Goal: Task Accomplishment & Management: Manage account settings

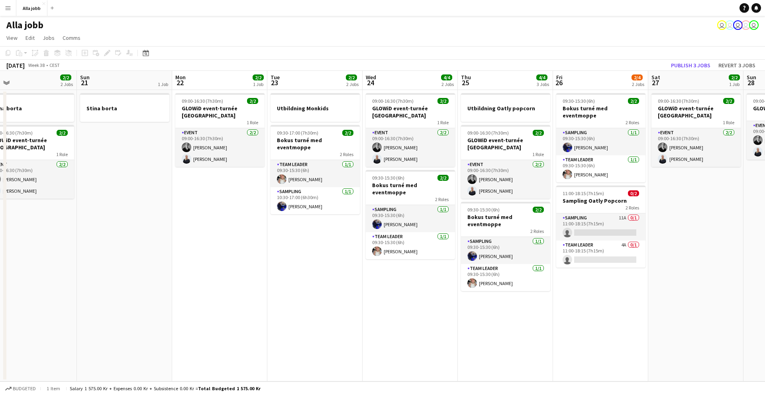
scroll to position [0, 220]
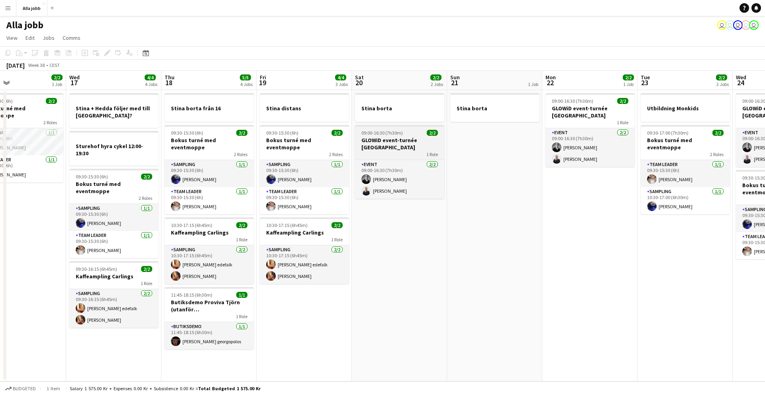
click at [372, 152] on div "1 Role" at bounding box center [399, 154] width 89 height 6
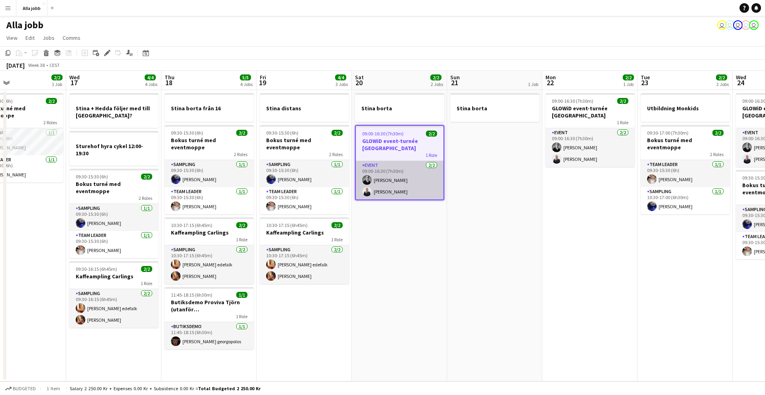
click at [408, 178] on app-card-role "Event 2/2 09:00-16:30 (7h30m) Casper Lewin Evelina Modh" at bounding box center [400, 180] width 88 height 39
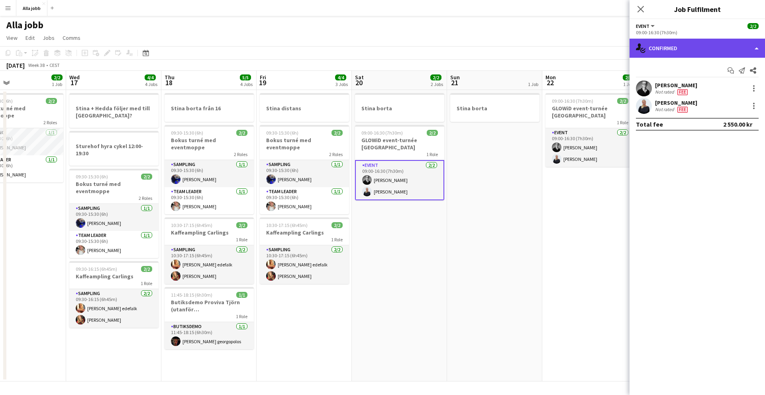
click at [702, 56] on div "single-neutral-actions-check-2 Confirmed" at bounding box center [697, 48] width 135 height 19
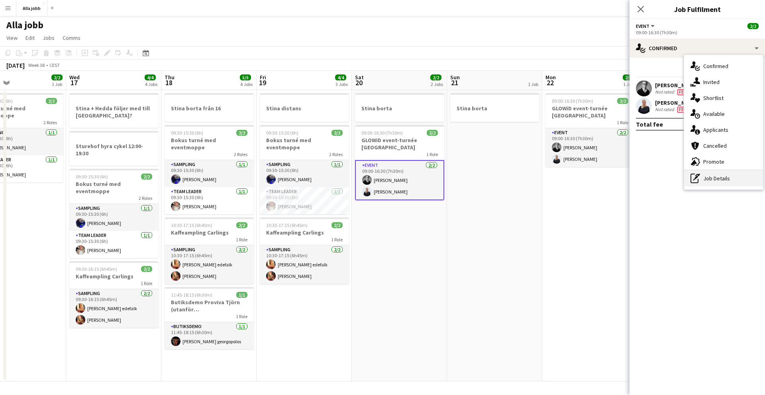
click at [703, 181] on div "pen-write Job Details" at bounding box center [723, 179] width 79 height 16
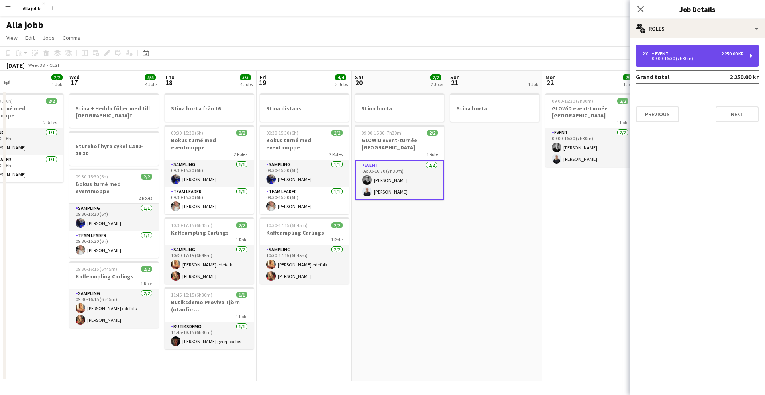
click at [654, 60] on div "09:00-16:30 (7h30m)" at bounding box center [693, 59] width 102 height 4
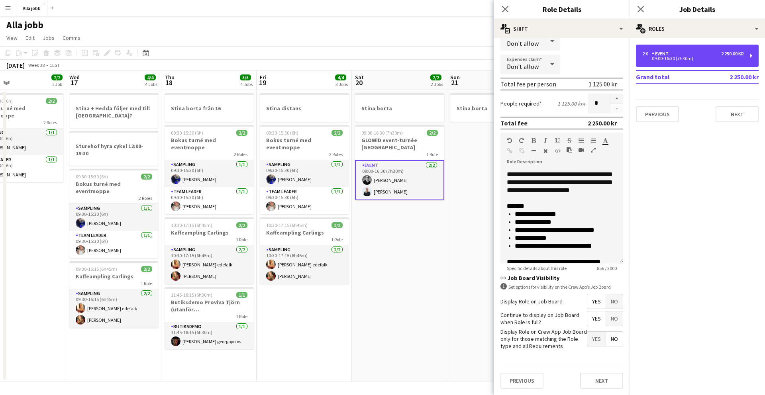
scroll to position [174, 0]
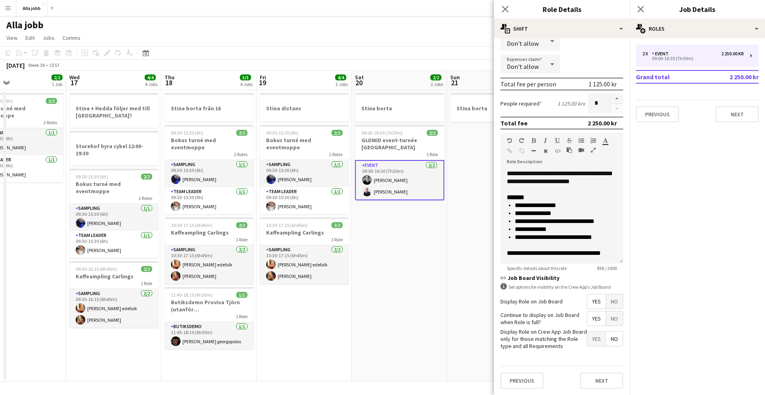
click at [444, 220] on app-date-cell "Stina borta 09:00-16:30 (7h30m) 2/2 GLOWiD event-turnée Stockholm 1 Role Event …" at bounding box center [399, 236] width 95 height 292
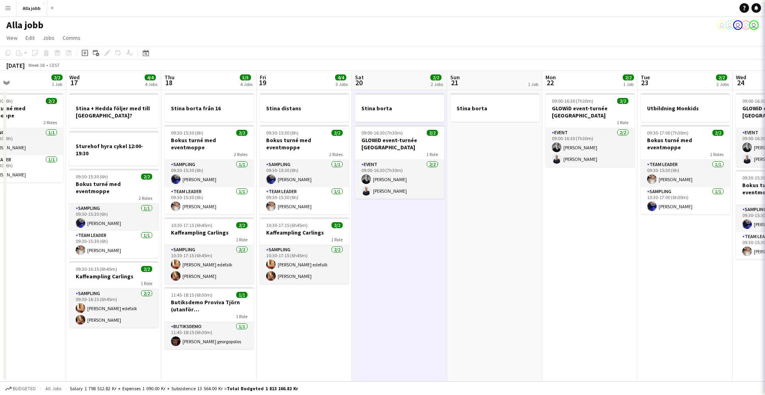
click at [431, 224] on app-date-cell "Stina borta 09:00-16:30 (7h30m) 2/2 GLOWiD event-turnée Stockholm 1 Role Event …" at bounding box center [399, 236] width 95 height 292
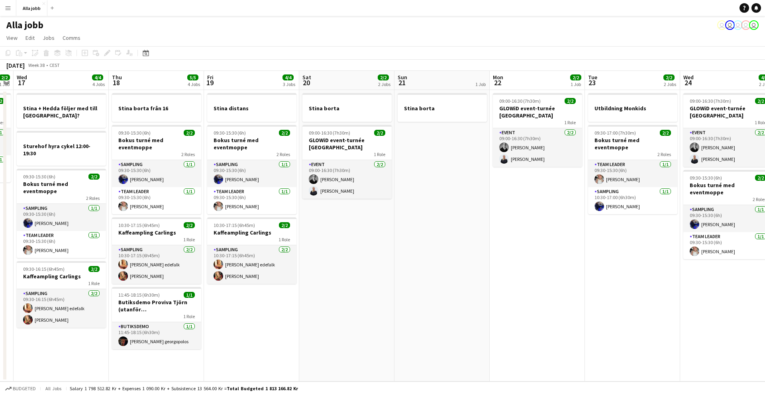
scroll to position [0, 394]
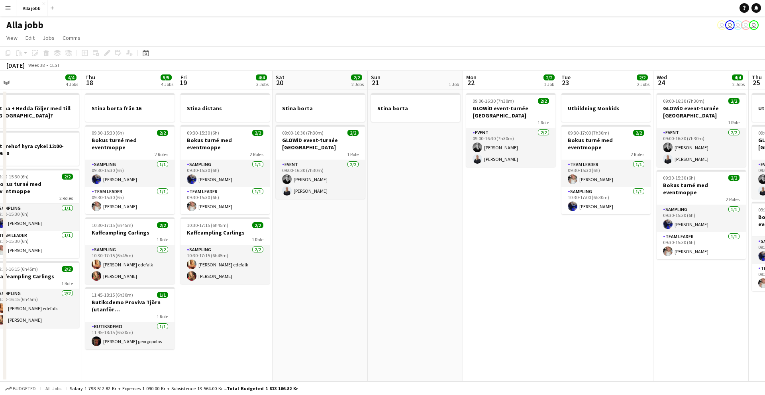
click at [324, 235] on app-date-cell "Stina borta 09:00-16:30 (7h30m) 2/2 GLOWiD event-turnée Stockholm 1 Role Event …" at bounding box center [320, 236] width 95 height 292
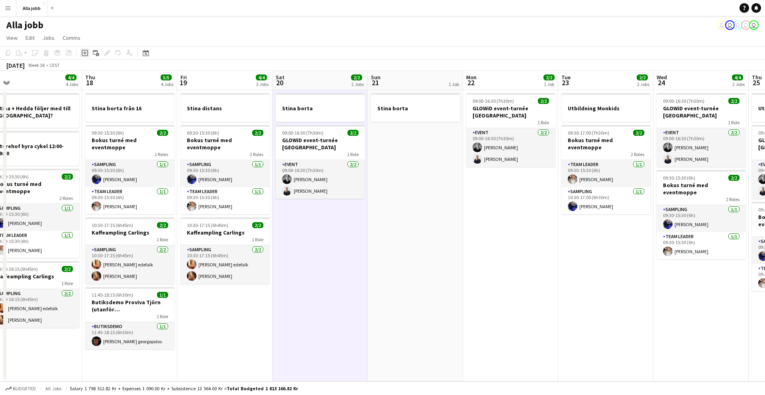
click at [83, 53] on icon at bounding box center [85, 53] width 4 height 4
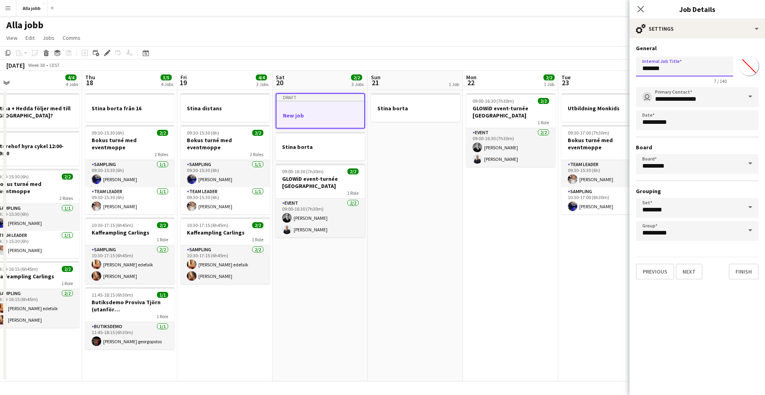
drag, startPoint x: 669, startPoint y: 71, endPoint x: 621, endPoint y: 71, distance: 48.2
click at [621, 71] on body "Menu Boards Boards Boards All jobs Status Workforce Workforce My Workforce Recr…" at bounding box center [382, 197] width 765 height 395
type input "**********"
click at [741, 277] on button "Finish" at bounding box center [744, 272] width 30 height 16
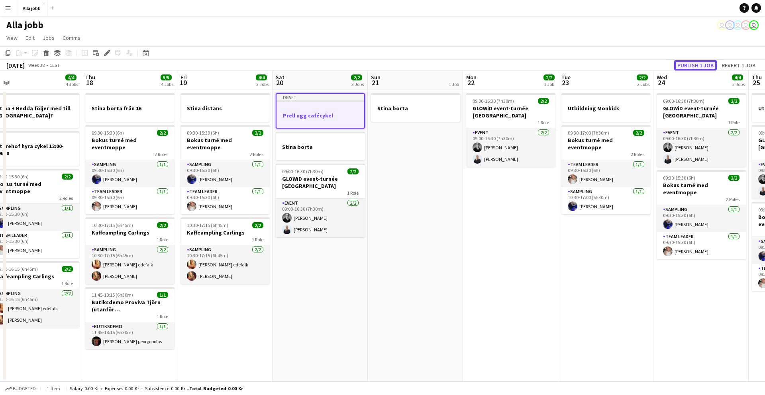
click at [695, 69] on button "Publish 1 job" at bounding box center [695, 65] width 43 height 10
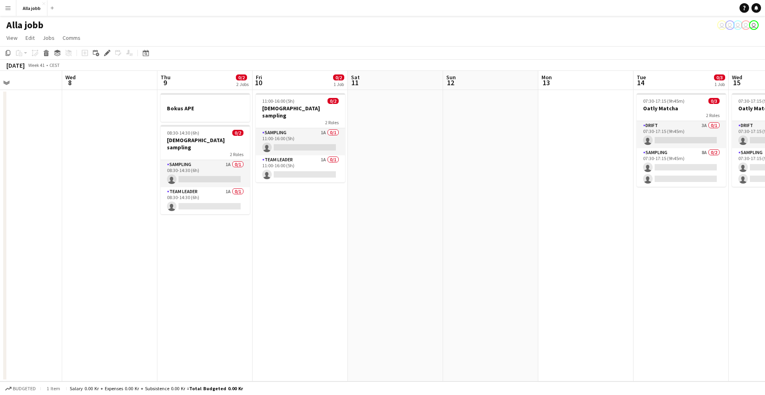
scroll to position [0, 225]
click at [221, 222] on app-date-cell "Bokus APE 08:30-14:30 (6h) 0/2 Monkids sampling 2 Roles Sampling 1A 0/1 08:30-1…" at bounding box center [203, 236] width 95 height 292
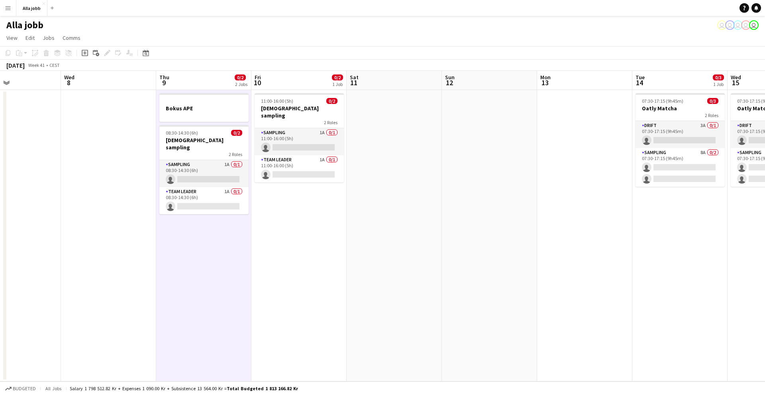
scroll to position [0, 224]
click at [289, 228] on app-date-cell "11:00-16:00 (5h) 0/2 Monkids sampling 2 Roles Sampling 1A 0/1 11:00-16:00 (5h) …" at bounding box center [299, 236] width 95 height 292
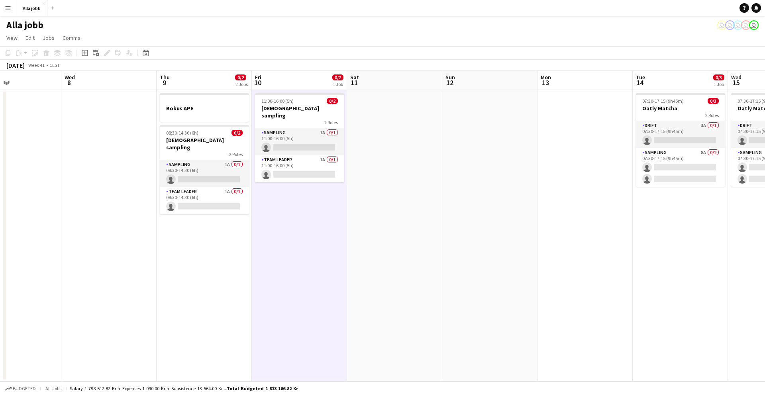
click at [347, 232] on app-date-cell at bounding box center [394, 236] width 95 height 292
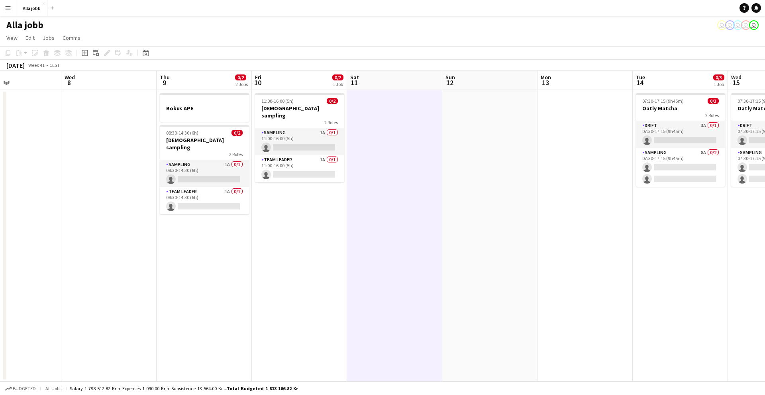
click at [239, 226] on app-date-cell "Bokus APE 08:30-14:30 (6h) 0/2 Monkids sampling 2 Roles Sampling 1A 0/1 08:30-1…" at bounding box center [204, 236] width 95 height 292
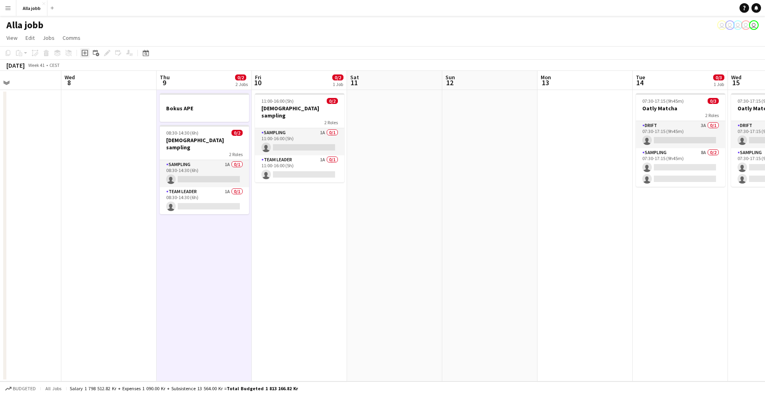
click at [84, 56] on div "Add job" at bounding box center [85, 53] width 10 height 10
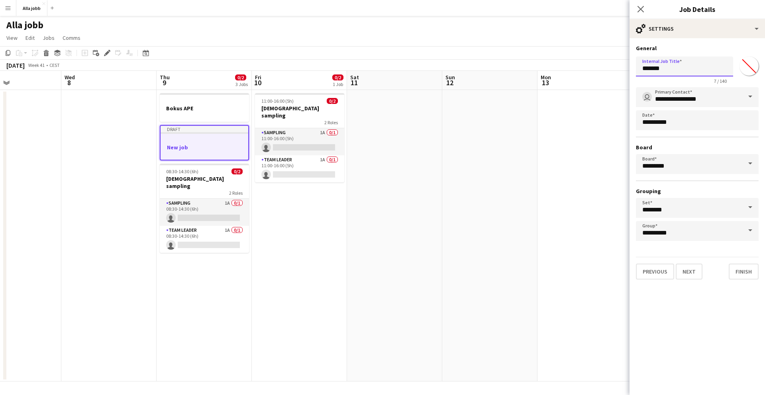
drag, startPoint x: 673, startPoint y: 73, endPoint x: 601, endPoint y: 73, distance: 72.1
click at [601, 73] on body "Menu Boards Boards Boards All jobs Status Workforce Workforce My Workforce Recr…" at bounding box center [382, 197] width 765 height 395
drag, startPoint x: 672, startPoint y: 74, endPoint x: 644, endPoint y: 71, distance: 27.3
click at [644, 71] on input "*******" at bounding box center [684, 67] width 97 height 20
type input "*"
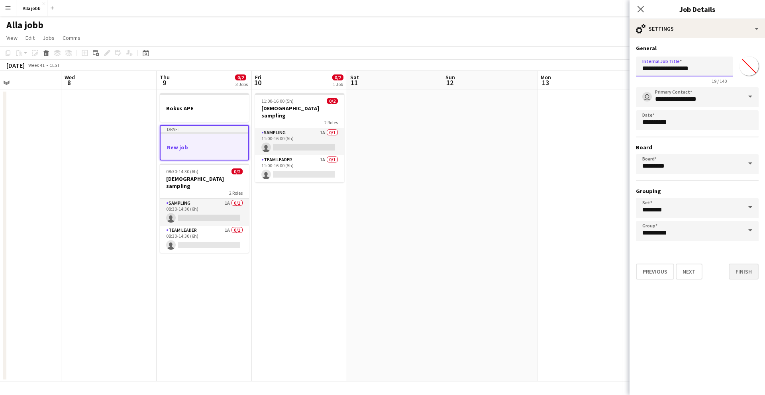
type input "**********"
click at [743, 270] on button "Finish" at bounding box center [744, 272] width 30 height 16
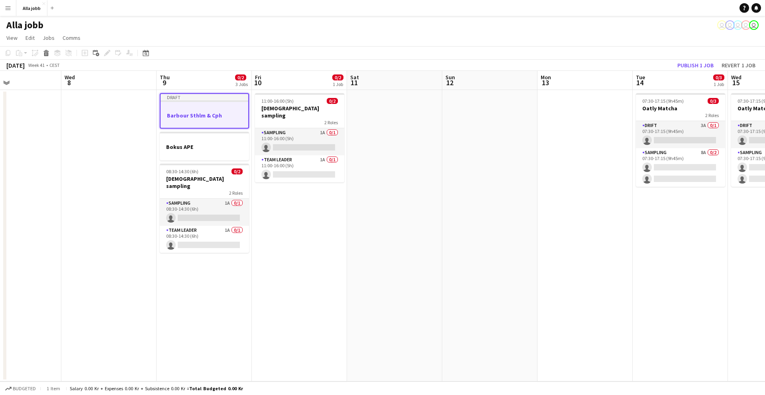
click at [291, 188] on app-date-cell "11:00-16:00 (5h) 0/2 Monkids sampling 2 Roles Sampling 1A 0/1 11:00-16:00 (5h) …" at bounding box center [299, 236] width 95 height 292
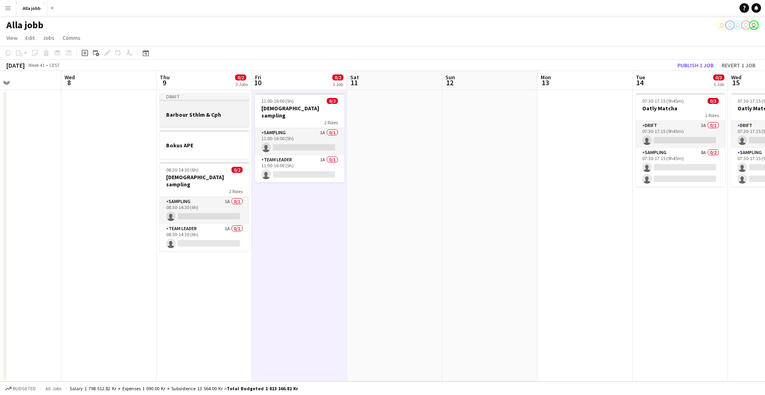
click at [224, 119] on div at bounding box center [204, 121] width 89 height 6
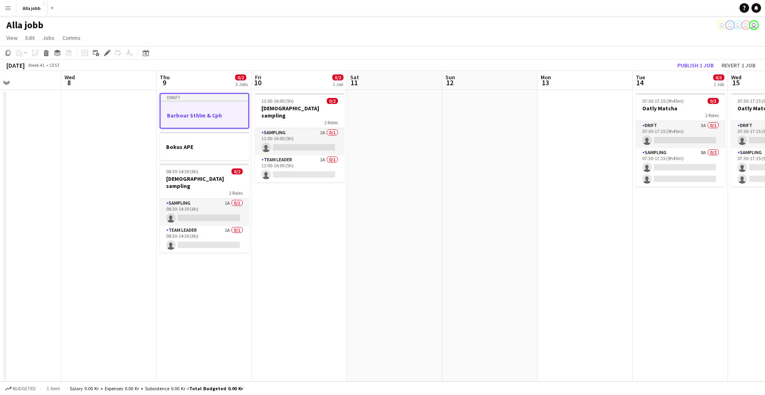
click at [272, 199] on app-date-cell "11:00-16:00 (5h) 0/2 Monkids sampling 2 Roles Sampling 1A 0/1 11:00-16:00 (5h) …" at bounding box center [299, 236] width 95 height 292
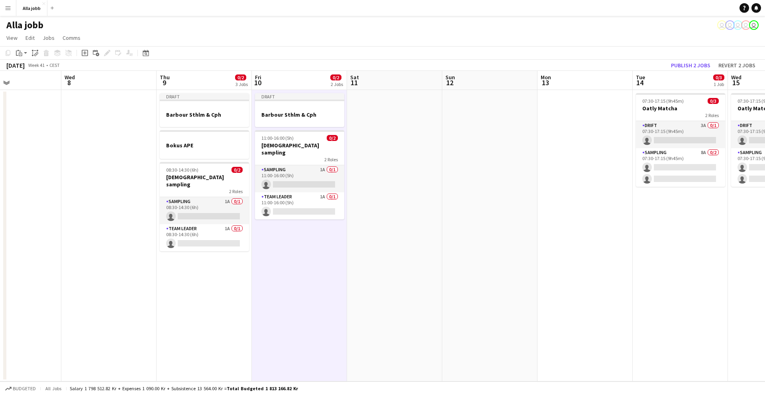
click at [370, 148] on app-date-cell at bounding box center [394, 236] width 95 height 292
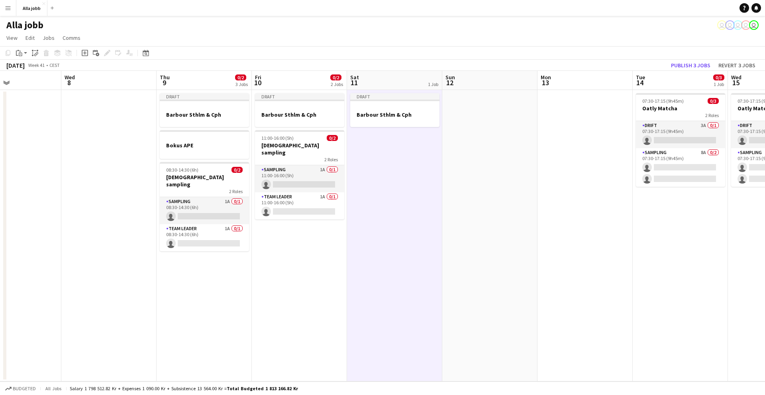
click at [573, 141] on app-date-cell at bounding box center [585, 236] width 95 height 292
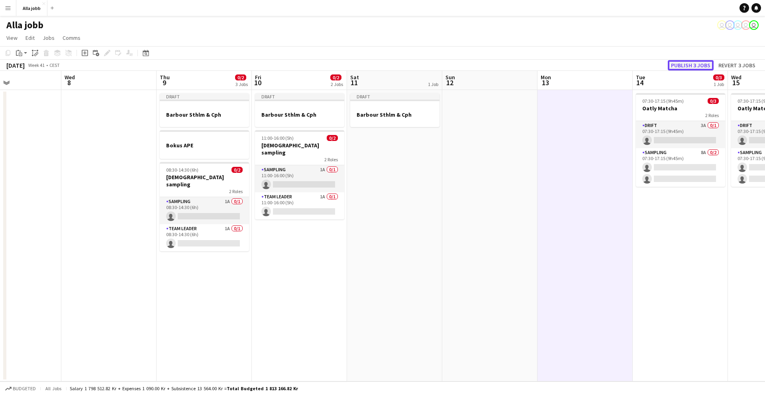
click at [675, 65] on button "Publish 3 jobs" at bounding box center [691, 65] width 46 height 10
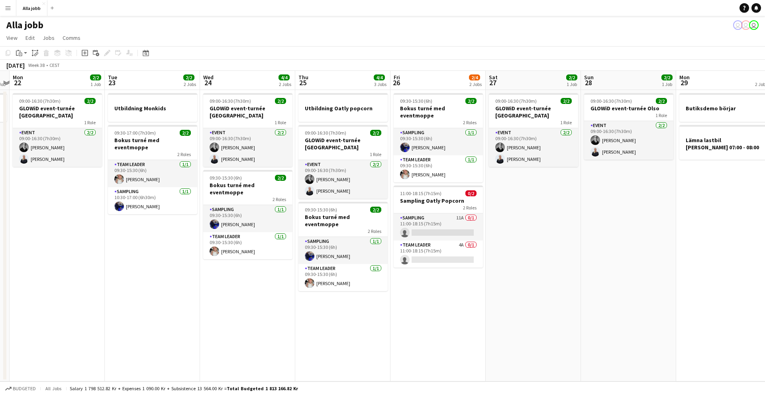
scroll to position [0, 277]
click at [417, 214] on app-card-role "Sampling 11A 0/1 11:00-18:15 (7h15m) single-neutral-actions" at bounding box center [437, 227] width 89 height 27
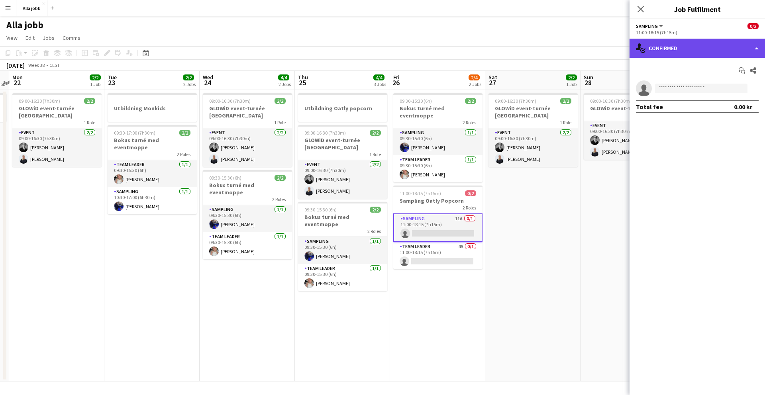
click at [664, 49] on div "single-neutral-actions-check-2 Confirmed" at bounding box center [697, 48] width 135 height 19
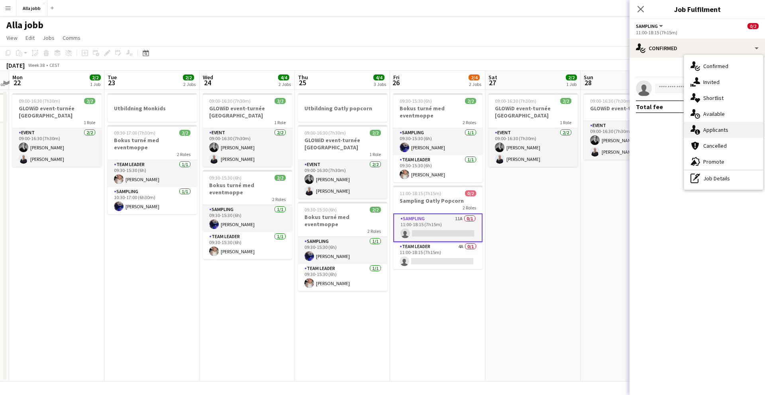
click at [706, 131] on span "Applicants" at bounding box center [715, 129] width 25 height 7
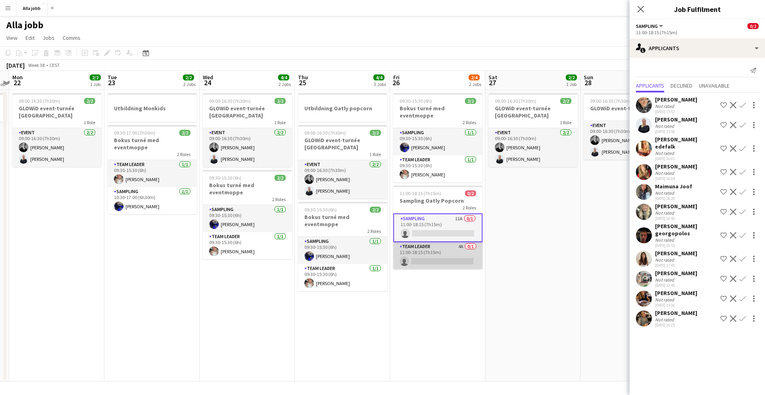
click at [442, 247] on app-card-role "Team Leader 4A 0/1 11:00-18:15 (7h15m) single-neutral-actions" at bounding box center [437, 255] width 89 height 27
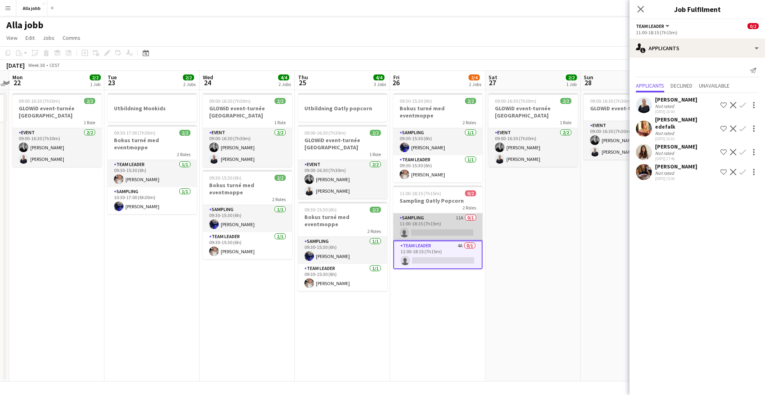
click at [434, 214] on app-card-role "Sampling 11A 0/1 11:00-18:15 (7h15m) single-neutral-actions" at bounding box center [437, 227] width 89 height 27
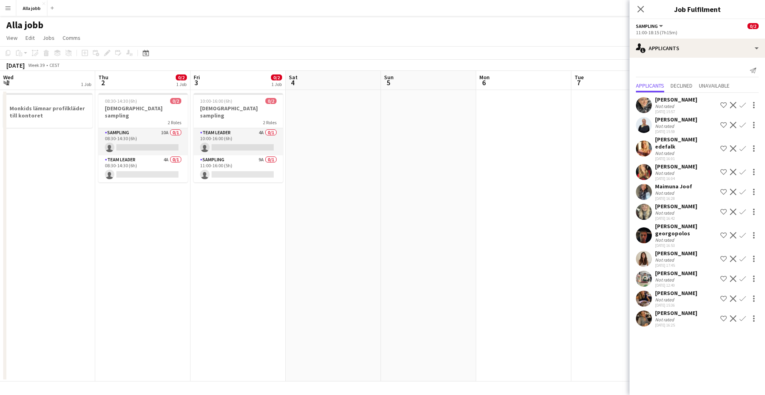
scroll to position [0, 298]
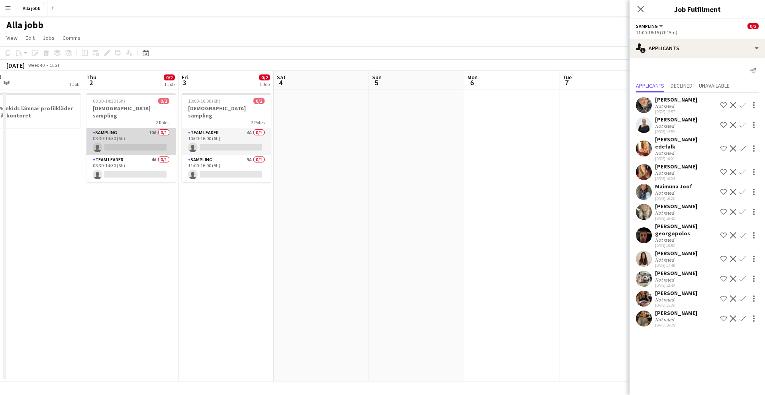
click at [153, 135] on app-card-role "Sampling 10A 0/1 08:30-14:30 (6h) single-neutral-actions" at bounding box center [130, 141] width 89 height 27
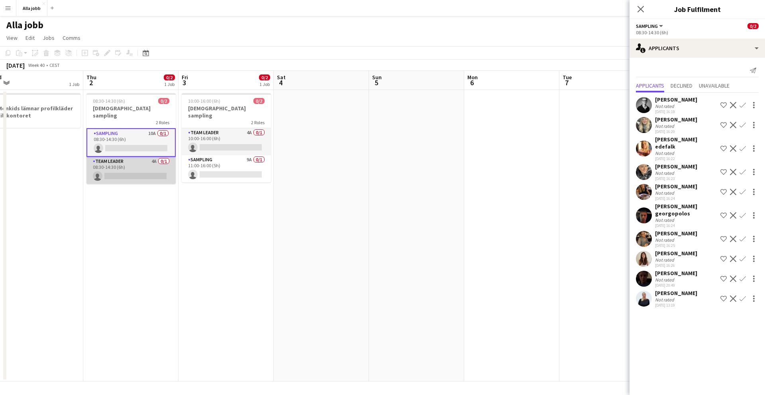
click at [148, 159] on app-card-role "Team Leader 4A 0/1 08:30-14:30 (6h) single-neutral-actions" at bounding box center [130, 170] width 89 height 27
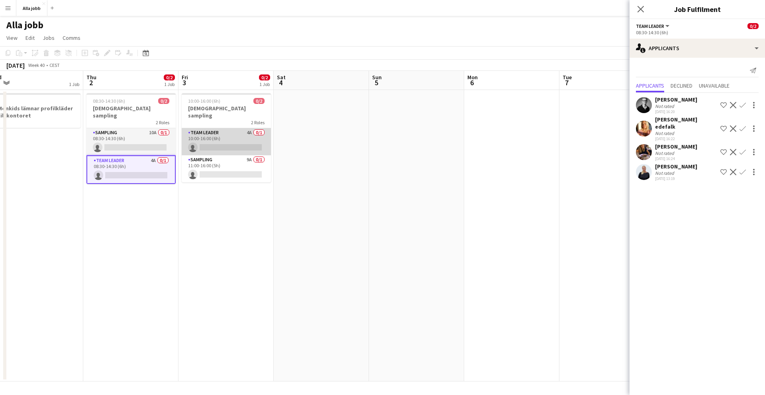
click at [214, 128] on app-card-role "Team Leader 4A 0/1 10:00-16:00 (6h) single-neutral-actions" at bounding box center [226, 141] width 89 height 27
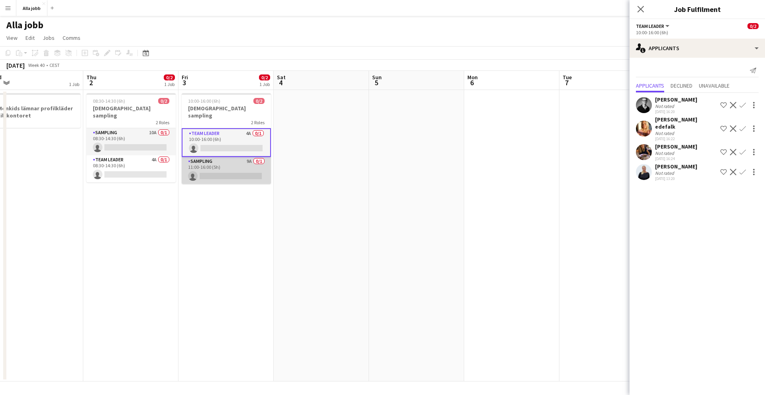
click at [212, 166] on app-card-role "Sampling 9A 0/1 11:00-16:00 (5h) single-neutral-actions" at bounding box center [226, 170] width 89 height 27
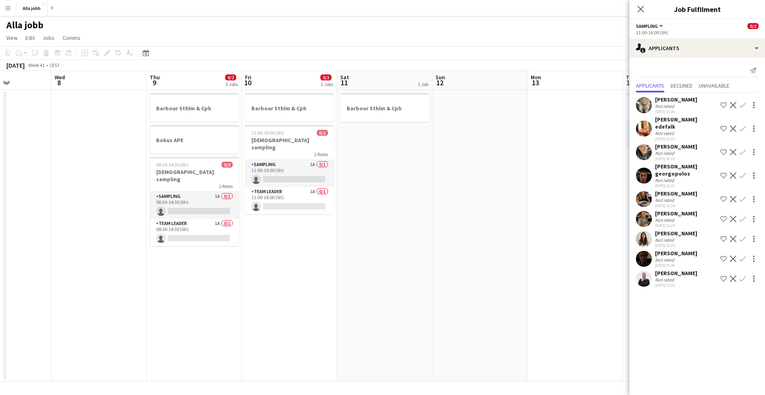
scroll to position [0, 335]
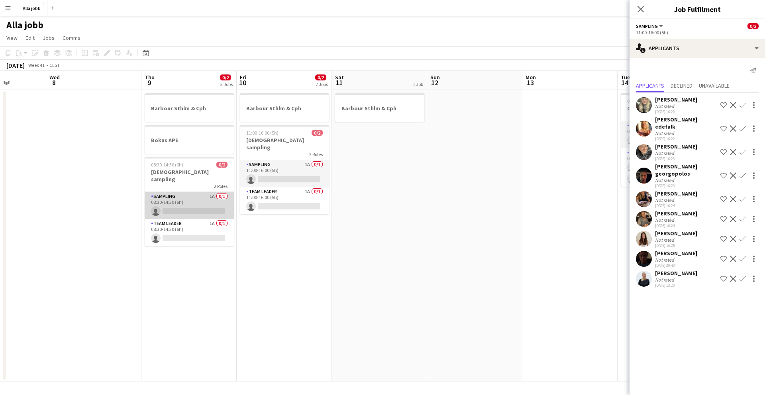
click at [203, 192] on app-card-role "Sampling 1A 0/1 08:30-14:30 (6h) single-neutral-actions" at bounding box center [189, 205] width 89 height 27
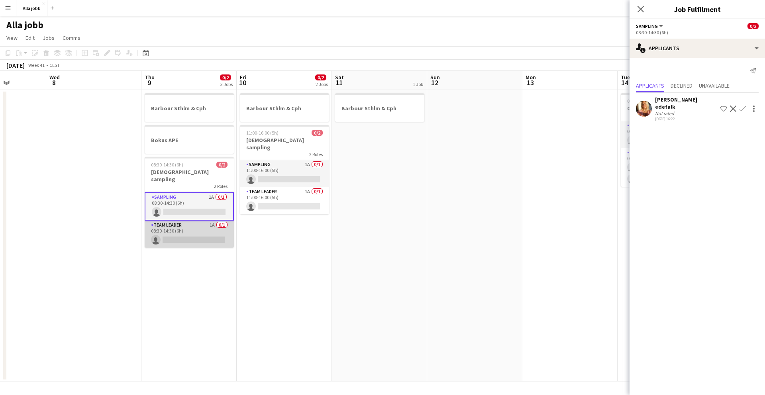
click at [191, 226] on app-card-role "Team Leader 1A 0/1 08:30-14:30 (6h) single-neutral-actions" at bounding box center [189, 234] width 89 height 27
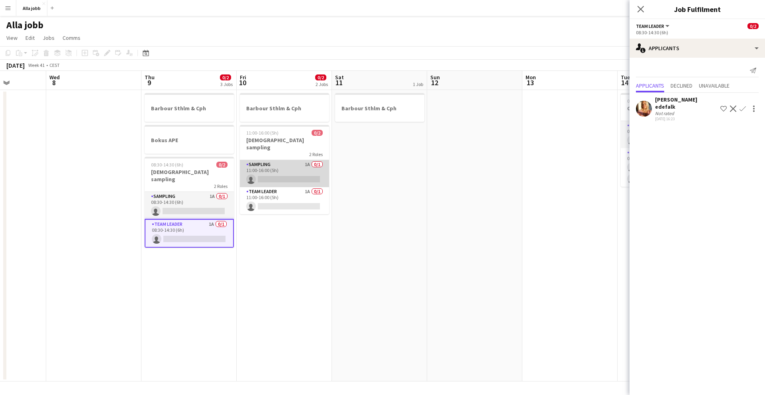
click at [276, 164] on app-card-role "Sampling 1A 0/1 11:00-16:00 (5h) single-neutral-actions" at bounding box center [284, 173] width 89 height 27
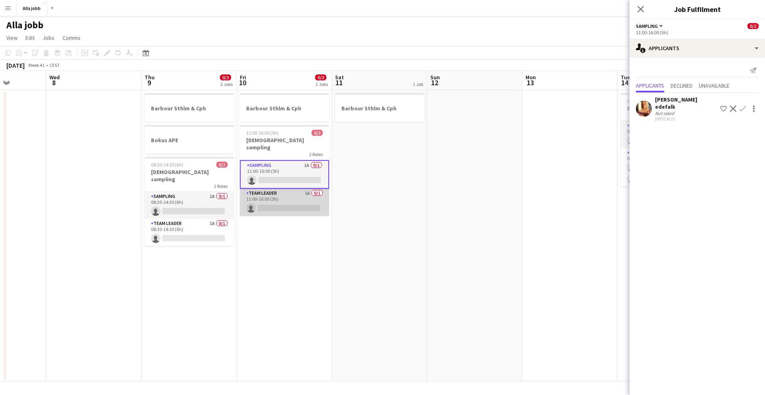
click at [276, 194] on app-card-role "Team Leader 1A 0/1 11:00-16:00 (5h) single-neutral-actions" at bounding box center [284, 202] width 89 height 27
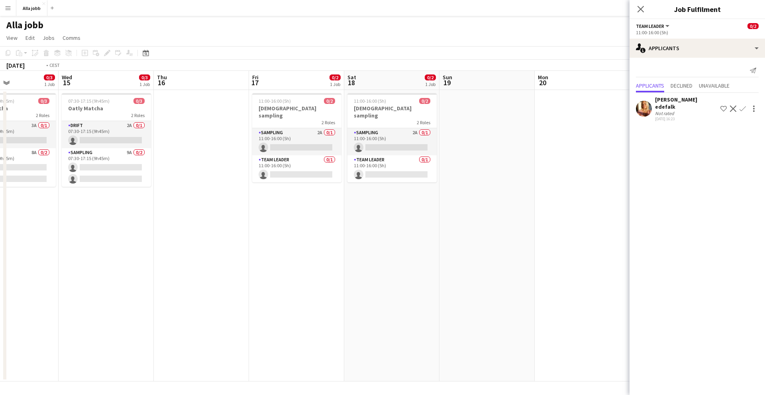
scroll to position [0, 238]
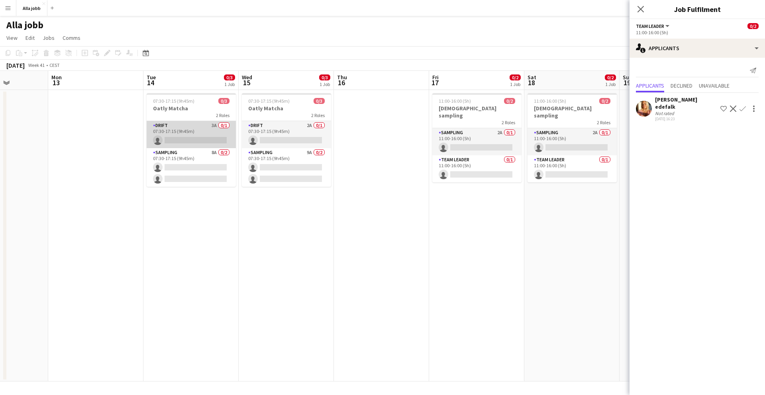
click at [201, 140] on app-card-role "Drift 3A 0/1 07:30-17:15 (9h45m) single-neutral-actions" at bounding box center [191, 134] width 89 height 27
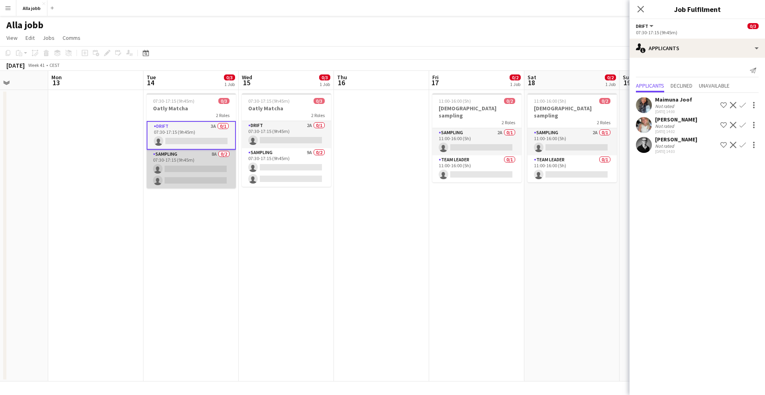
click at [199, 172] on app-card-role "Sampling 8A 0/2 07:30-17:15 (9h45m) single-neutral-actions single-neutral-actio…" at bounding box center [191, 169] width 89 height 39
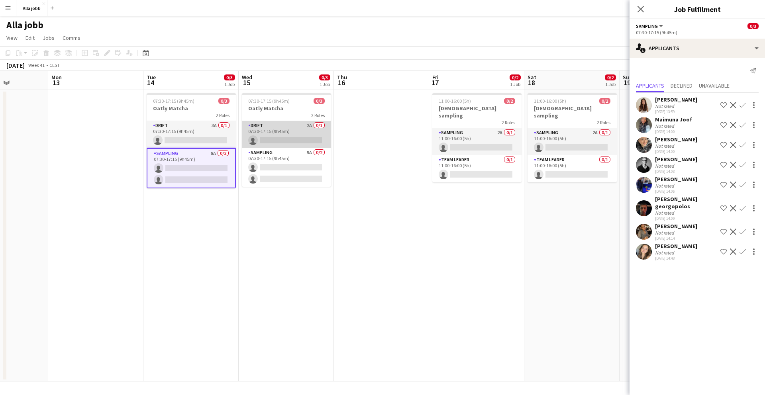
click at [268, 134] on app-card-role "Drift 2A 0/1 07:30-17:15 (9h45m) single-neutral-actions" at bounding box center [286, 134] width 89 height 27
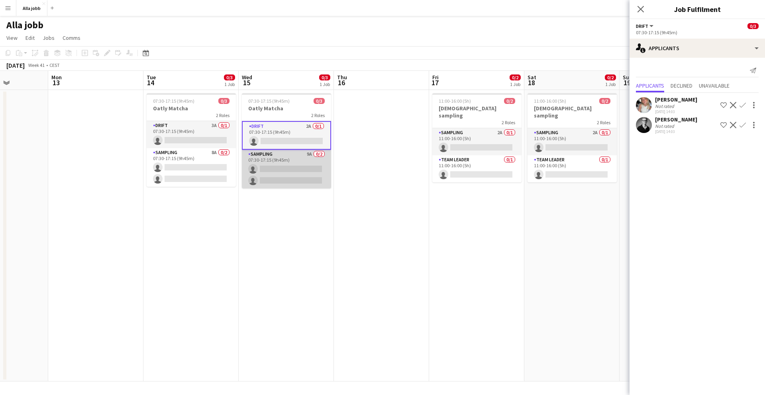
click at [263, 163] on app-card-role "Sampling 9A 0/2 07:30-17:15 (9h45m) single-neutral-actions single-neutral-actio…" at bounding box center [286, 169] width 89 height 39
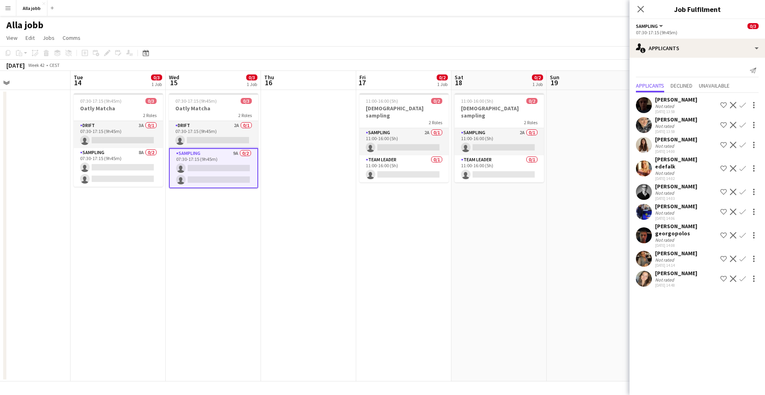
scroll to position [0, 345]
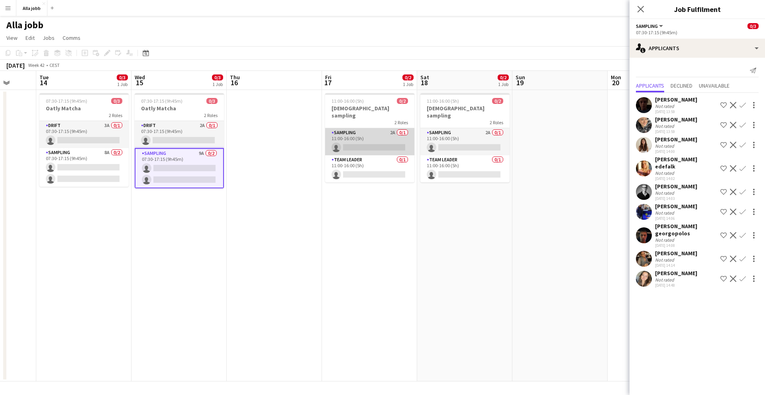
click at [357, 128] on app-card-role "Sampling 2A 0/1 11:00-16:00 (5h) single-neutral-actions" at bounding box center [369, 141] width 89 height 27
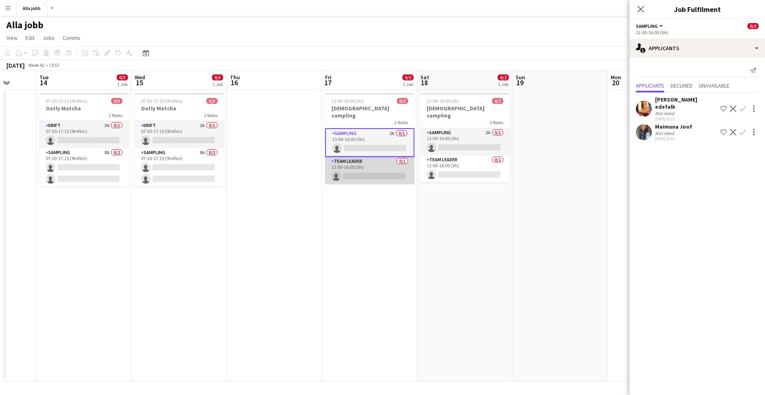
click at [356, 157] on app-card-role "Team Leader 0/1 11:00-16:00 (5h) single-neutral-actions" at bounding box center [369, 170] width 89 height 27
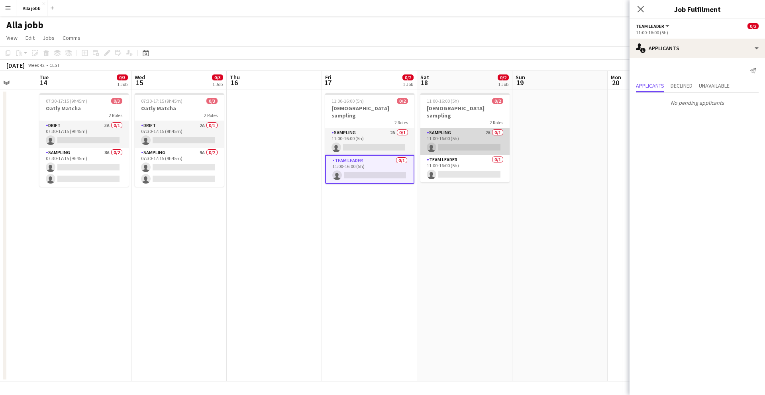
click at [440, 128] on app-card-role "Sampling 2A 0/1 11:00-16:00 (5h) single-neutral-actions" at bounding box center [464, 141] width 89 height 27
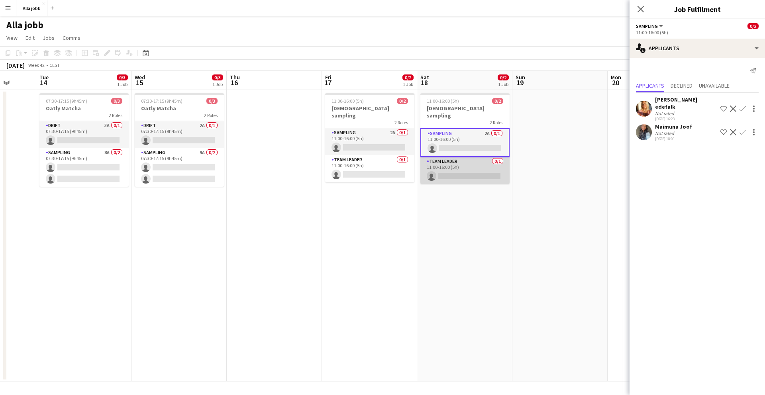
click at [438, 159] on app-card-role "Team Leader 0/1 11:00-16:00 (5h) single-neutral-actions" at bounding box center [464, 170] width 89 height 27
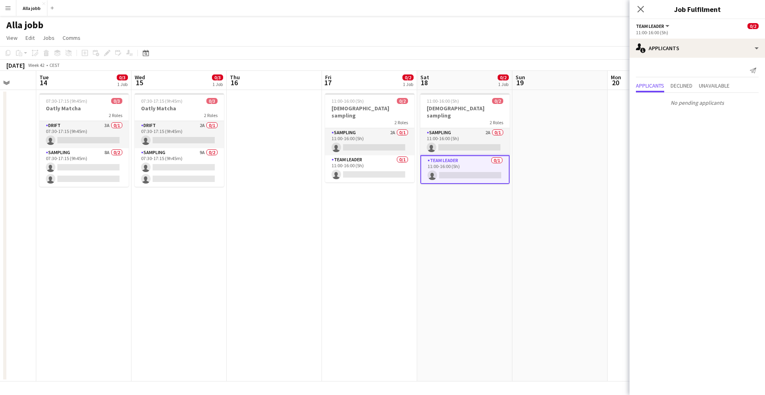
click at [642, 15] on div "Close pop-in" at bounding box center [641, 9] width 22 height 18
click at [640, 10] on icon "Close pop-in" at bounding box center [641, 9] width 8 height 8
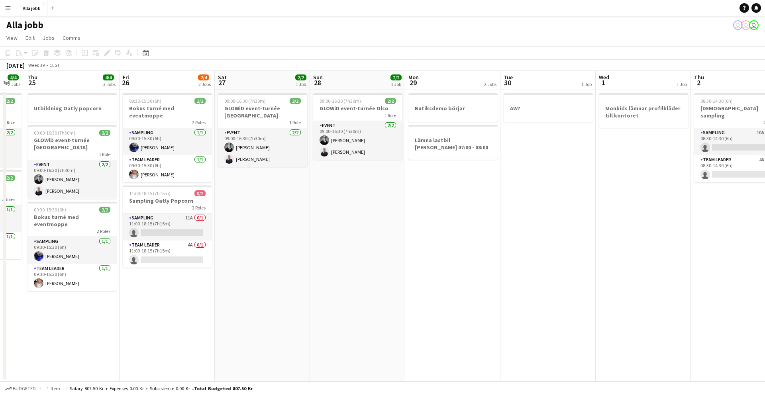
scroll to position [0, 163]
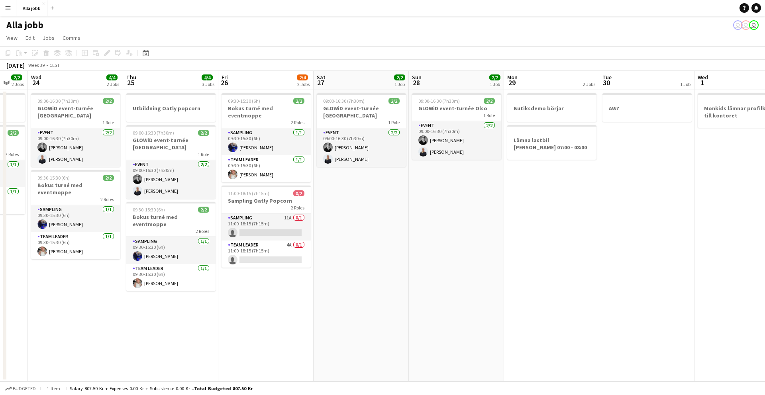
click at [351, 191] on app-date-cell "09:00-16:30 (7h30m) 2/2 GLOWiD event-turnée Oslo 1 Role Event 2/2 09:00-16:30 (…" at bounding box center [361, 236] width 95 height 292
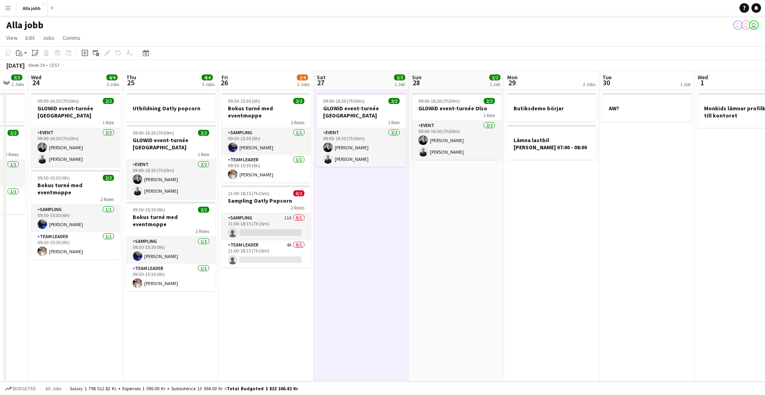
click at [351, 191] on app-date-cell "09:00-16:30 (7h30m) 2/2 GLOWiD event-turnée Oslo 1 Role Event 2/2 09:00-16:30 (…" at bounding box center [361, 236] width 95 height 292
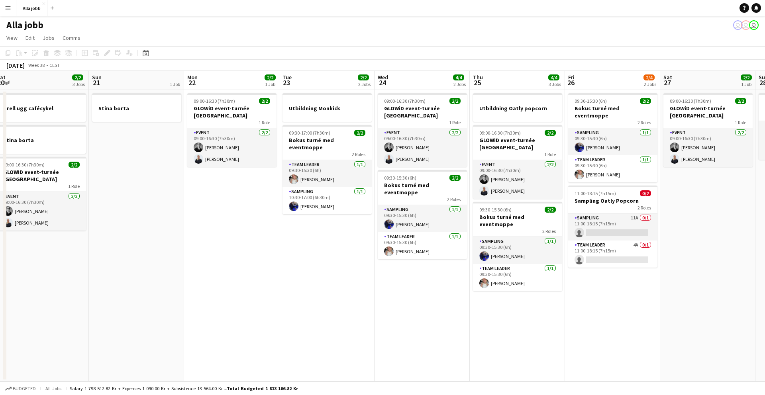
scroll to position [0, 388]
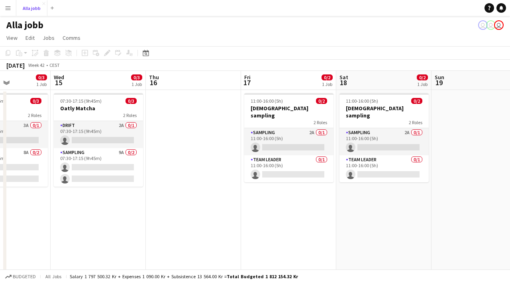
scroll to position [0, 182]
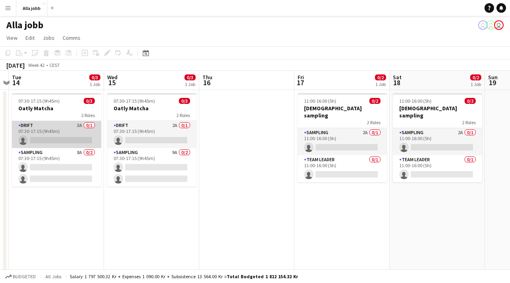
click at [70, 132] on app-card-role "Drift 3A 0/1 07:30-17:15 (9h45m) single-neutral-actions" at bounding box center [56, 134] width 89 height 27
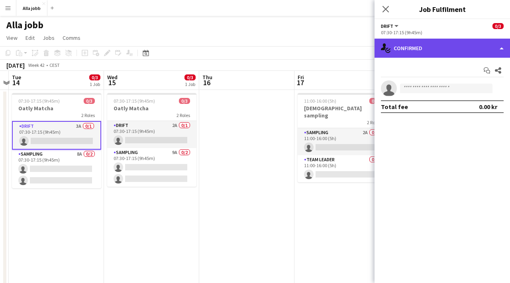
click at [415, 53] on div "single-neutral-actions-check-2 Confirmed" at bounding box center [442, 48] width 135 height 19
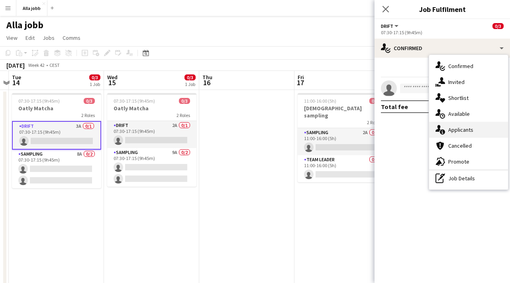
click at [462, 129] on span "Applicants" at bounding box center [460, 129] width 25 height 7
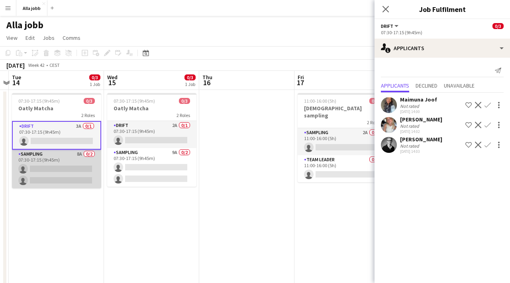
click at [49, 164] on app-card-role "Sampling 8A 0/2 07:30-17:15 (9h45m) single-neutral-actions single-neutral-actio…" at bounding box center [56, 169] width 89 height 39
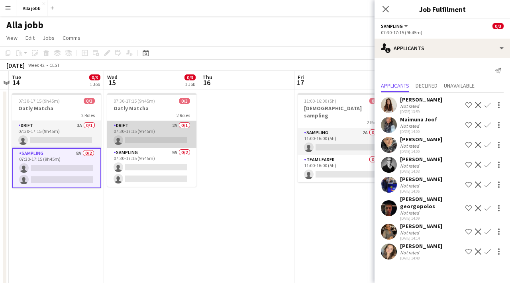
click at [154, 131] on app-card-role "Drift 2A 0/1 07:30-17:15 (9h45m) single-neutral-actions" at bounding box center [151, 134] width 89 height 27
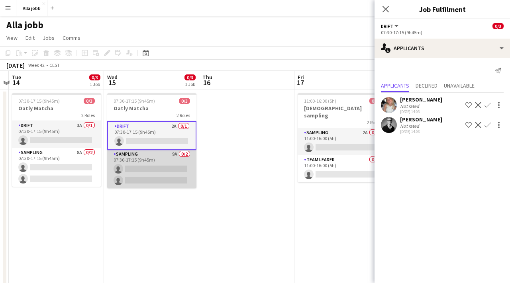
click at [151, 165] on app-card-role "Sampling 9A 0/2 07:30-17:15 (9h45m) single-neutral-actions single-neutral-actio…" at bounding box center [151, 169] width 89 height 39
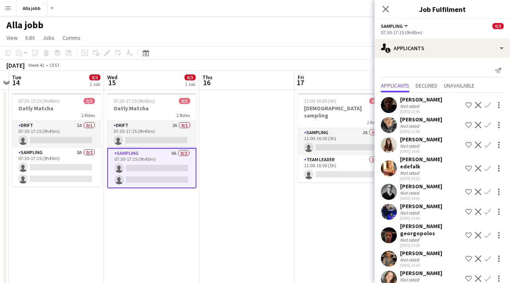
scroll to position [6, 0]
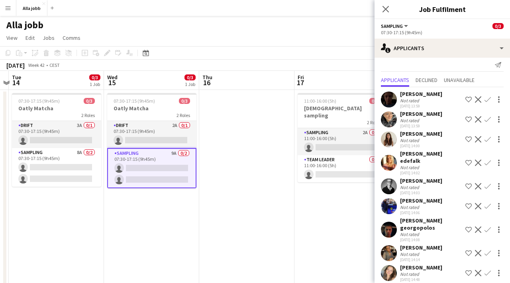
click at [273, 228] on app-date-cell at bounding box center [246, 232] width 95 height 285
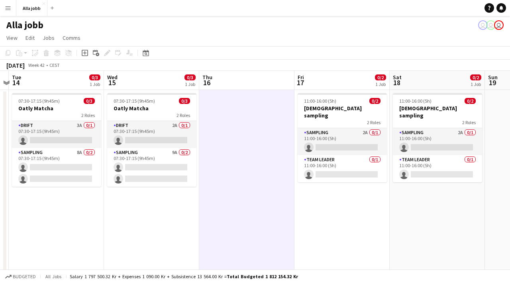
click at [273, 228] on app-date-cell at bounding box center [246, 232] width 95 height 285
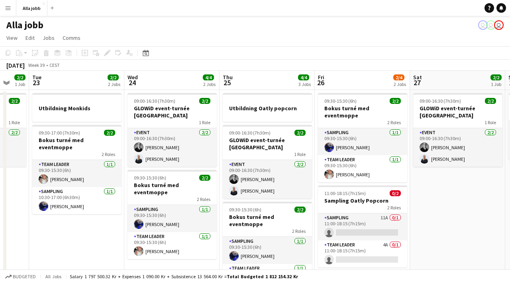
scroll to position [24, 0]
